Goal: Information Seeking & Learning: Learn about a topic

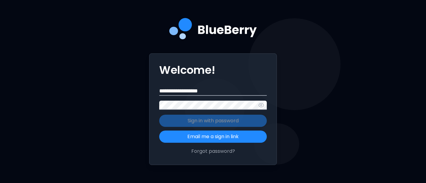
type input "**********"
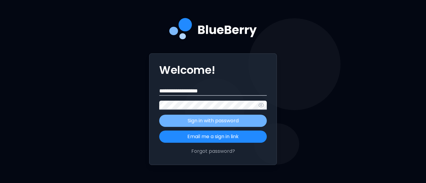
click at [203, 123] on p "Sign in with password" at bounding box center [213, 120] width 51 height 7
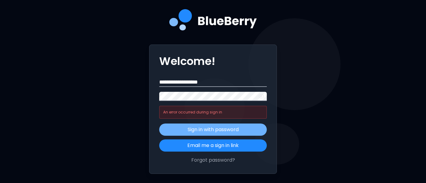
click at [260, 98] on icon "button" at bounding box center [261, 97] width 5 height 4
click at [228, 129] on p "Sign in with password" at bounding box center [213, 129] width 51 height 7
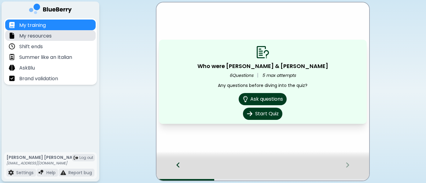
click at [52, 36] on div "My resources" at bounding box center [50, 35] width 90 height 11
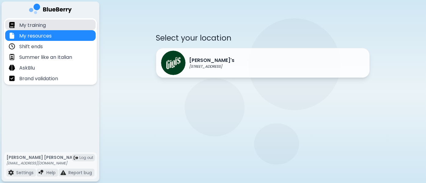
click at [47, 25] on div "My training" at bounding box center [50, 25] width 90 height 11
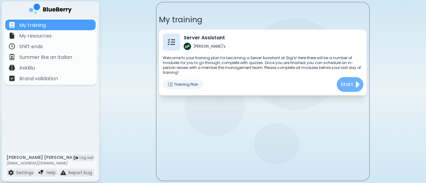
click at [353, 81] on p "Start" at bounding box center [346, 85] width 13 height 8
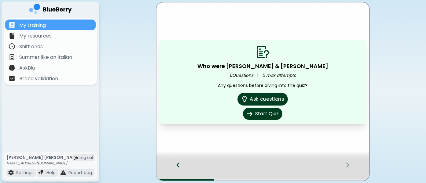
click at [264, 99] on button "Ask questions" at bounding box center [262, 99] width 50 height 13
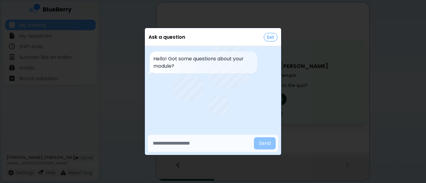
click at [269, 36] on button "Exit" at bounding box center [271, 37] width 14 height 9
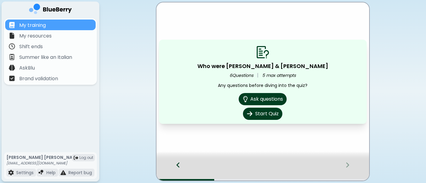
click at [177, 167] on icon at bounding box center [178, 165] width 4 height 7
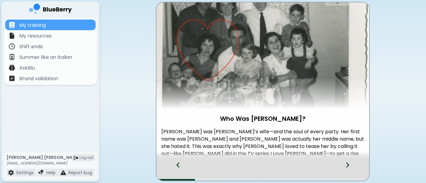
click at [177, 167] on icon at bounding box center [178, 165] width 4 height 7
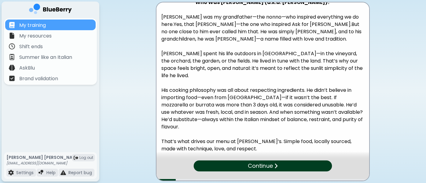
scroll to position [114, 0]
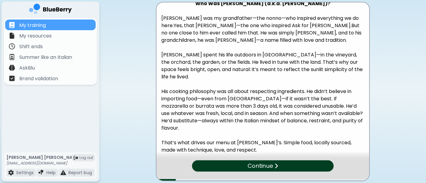
click at [252, 168] on p "Continue" at bounding box center [259, 166] width 25 height 9
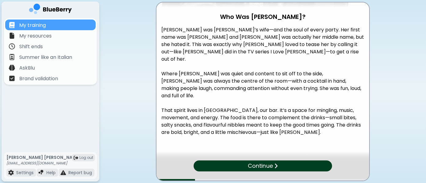
scroll to position [0, 0]
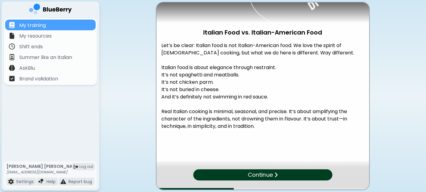
scroll to position [86, 0]
click at [289, 171] on div "Continue" at bounding box center [262, 174] width 141 height 11
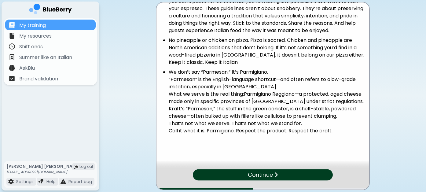
scroll to position [287, 0]
click at [283, 171] on div "Continue" at bounding box center [262, 174] width 137 height 11
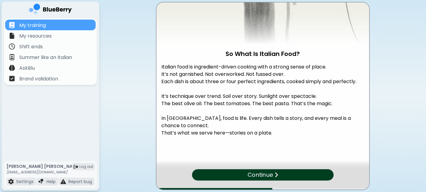
scroll to position [64, 0]
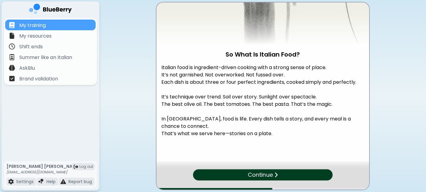
click at [277, 174] on img at bounding box center [276, 175] width 4 height 6
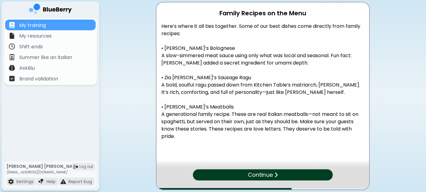
scroll to position [108, 0]
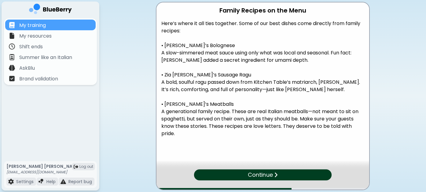
click at [266, 177] on p "Continue" at bounding box center [260, 174] width 25 height 9
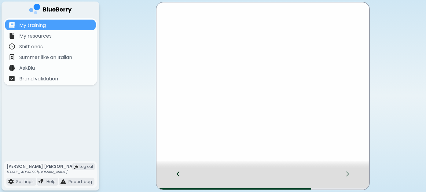
scroll to position [0, 0]
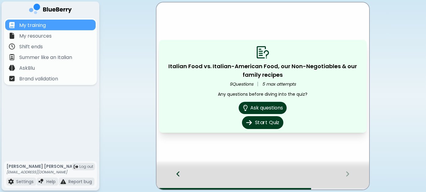
click at [269, 120] on button "Start Quiz" at bounding box center [262, 122] width 41 height 13
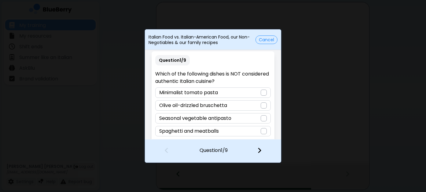
click at [251, 131] on div "Spaghetti and meatballs" at bounding box center [212, 131] width 115 height 10
click at [261, 150] on img at bounding box center [259, 150] width 4 height 7
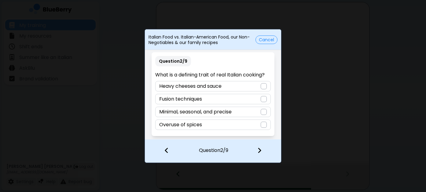
click at [252, 111] on div "Minimal, seasonal, and precise" at bounding box center [212, 112] width 115 height 10
click at [258, 151] on img at bounding box center [259, 150] width 4 height 7
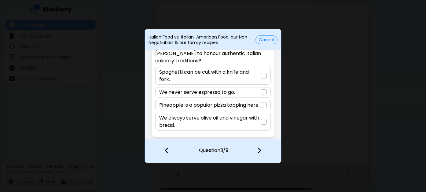
scroll to position [35, 0]
click at [236, 87] on div "We never serve espresso to go." at bounding box center [212, 92] width 115 height 10
click at [260, 153] on img at bounding box center [259, 150] width 4 height 7
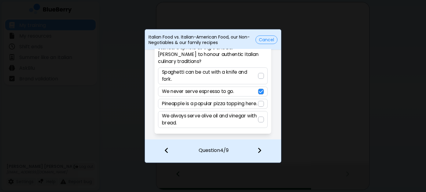
scroll to position [0, 0]
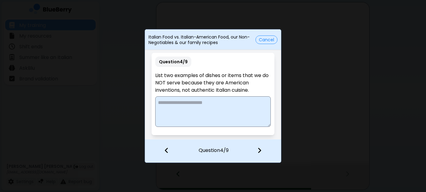
click at [224, 106] on textarea at bounding box center [212, 111] width 115 height 31
type textarea "**********"
click at [260, 150] on img at bounding box center [259, 150] width 4 height 7
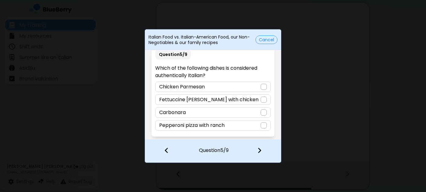
scroll to position [6, 0]
click at [239, 112] on div "Carbonara" at bounding box center [212, 112] width 115 height 10
click at [261, 151] on img at bounding box center [259, 150] width 4 height 7
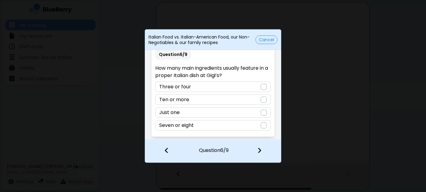
click at [242, 86] on div "Three or four" at bounding box center [212, 87] width 115 height 10
click at [261, 148] on img at bounding box center [259, 150] width 4 height 7
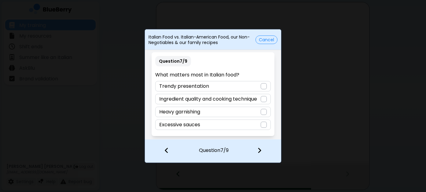
click at [262, 94] on div "Ingredient quality and cooking technique" at bounding box center [212, 99] width 115 height 10
click at [257, 147] on img at bounding box center [259, 150] width 4 height 7
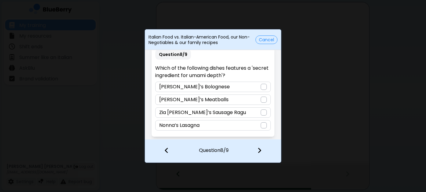
click at [237, 86] on div "[PERSON_NAME]’s Bolognese" at bounding box center [212, 87] width 115 height 10
click at [260, 153] on img at bounding box center [259, 150] width 4 height 7
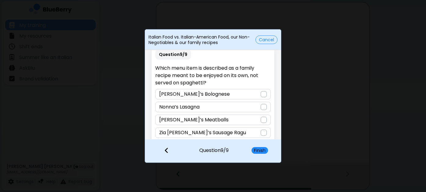
click at [246, 117] on div "[PERSON_NAME]’s Meatballs" at bounding box center [212, 120] width 115 height 10
click at [259, 151] on button "Finish" at bounding box center [259, 150] width 16 height 7
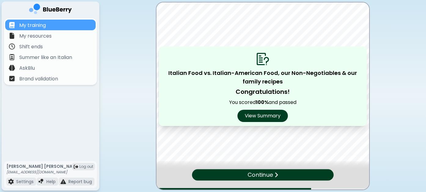
click at [262, 178] on p "Continue" at bounding box center [259, 174] width 25 height 9
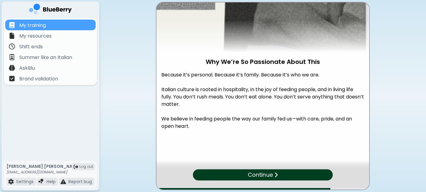
scroll to position [57, 0]
click at [248, 176] on p "Continue" at bounding box center [259, 174] width 25 height 9
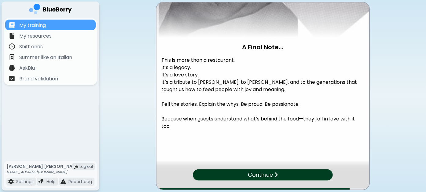
scroll to position [0, 0]
click at [251, 171] on p "Continue" at bounding box center [260, 174] width 25 height 9
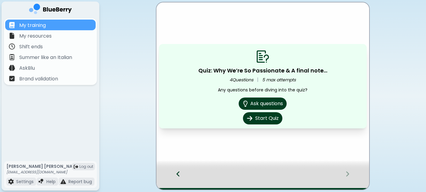
click at [177, 170] on icon at bounding box center [178, 173] width 4 height 7
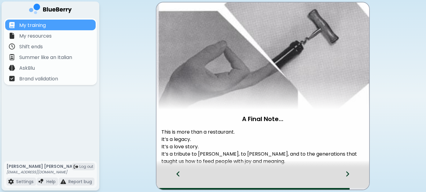
click at [177, 170] on icon at bounding box center [178, 173] width 4 height 7
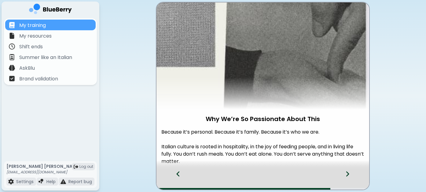
click at [177, 170] on icon at bounding box center [178, 173] width 4 height 7
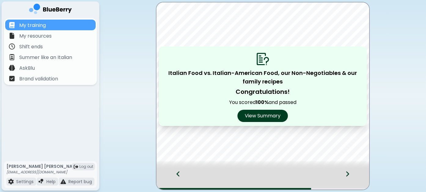
click at [343, 173] on div at bounding box center [351, 179] width 36 height 20
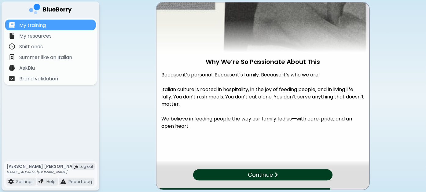
scroll to position [57, 0]
click at [311, 173] on div "Continue" at bounding box center [262, 174] width 139 height 11
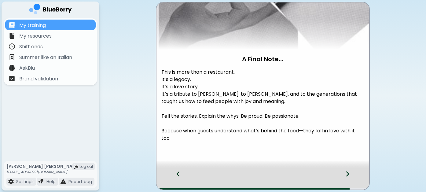
scroll to position [60, 0]
click at [342, 176] on div at bounding box center [351, 179] width 36 height 20
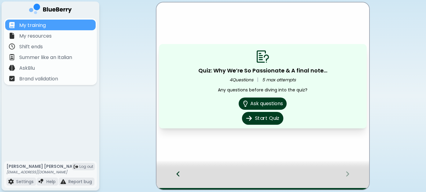
click at [269, 122] on button "Start Quiz" at bounding box center [262, 118] width 41 height 13
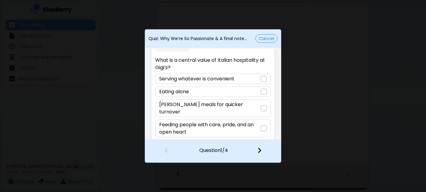
scroll to position [13, 0]
click at [261, 126] on div at bounding box center [264, 129] width 6 height 6
click at [259, 150] on img at bounding box center [259, 150] width 4 height 7
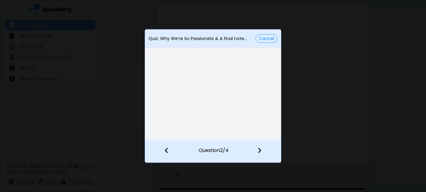
scroll to position [0, 0]
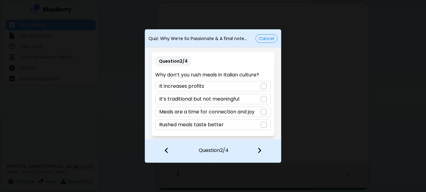
click at [252, 112] on p "Meals are a time for connection and joy" at bounding box center [206, 111] width 95 height 7
click at [263, 154] on div at bounding box center [263, 151] width 36 height 23
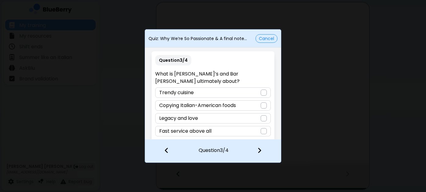
click at [223, 113] on div "Legacy and love" at bounding box center [212, 118] width 115 height 10
click at [260, 151] on img at bounding box center [259, 150] width 4 height 7
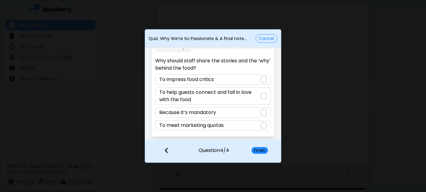
scroll to position [13, 0]
click at [246, 93] on p "To help guests connect and fall in love with the food" at bounding box center [209, 96] width 101 height 15
click at [259, 151] on button "Finish" at bounding box center [259, 150] width 16 height 7
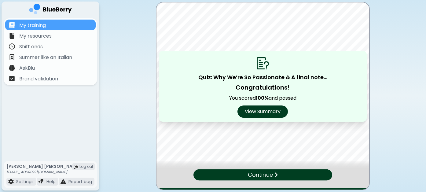
click at [258, 173] on p "Continue" at bounding box center [260, 174] width 25 height 9
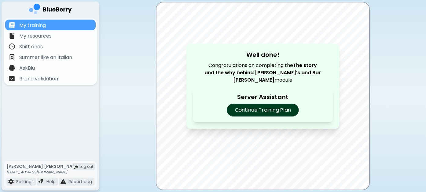
click at [262, 109] on p "Continue Training Plan" at bounding box center [263, 110] width 72 height 13
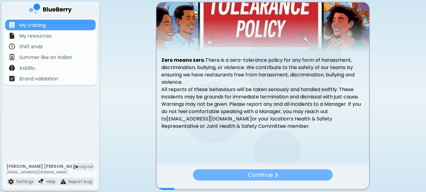
click at [247, 173] on div "Continue" at bounding box center [263, 174] width 140 height 11
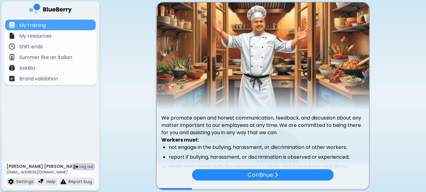
click at [81, 164] on span "Log out" at bounding box center [86, 166] width 14 height 5
